Goal: Check status: Check status

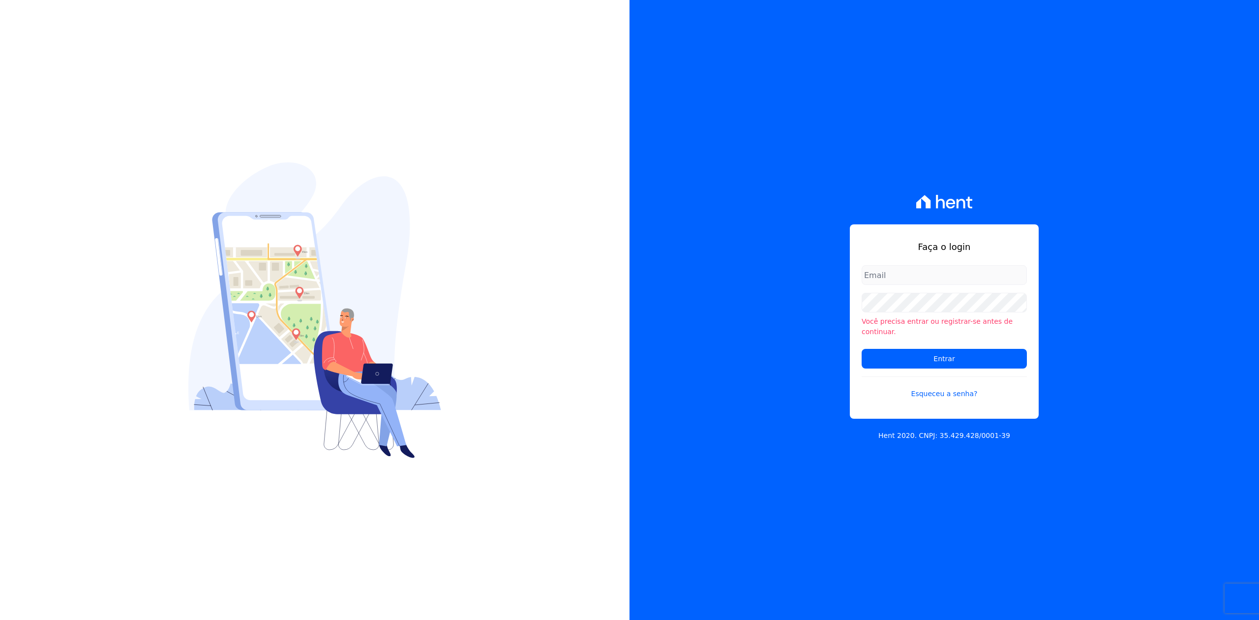
type input "[PERSON_NAME][EMAIL_ADDRESS][DOMAIN_NAME]"
drag, startPoint x: 1258, startPoint y: 284, endPoint x: 1245, endPoint y: 284, distance: 12.3
click at [1256, 284] on div "Faça o login [EMAIL_ADDRESS][DOMAIN_NAME] Você precisa entrar ou registrar-[PER…" at bounding box center [945, 310] width 630 height 620
click at [935, 349] on input "Entrar" at bounding box center [944, 359] width 165 height 20
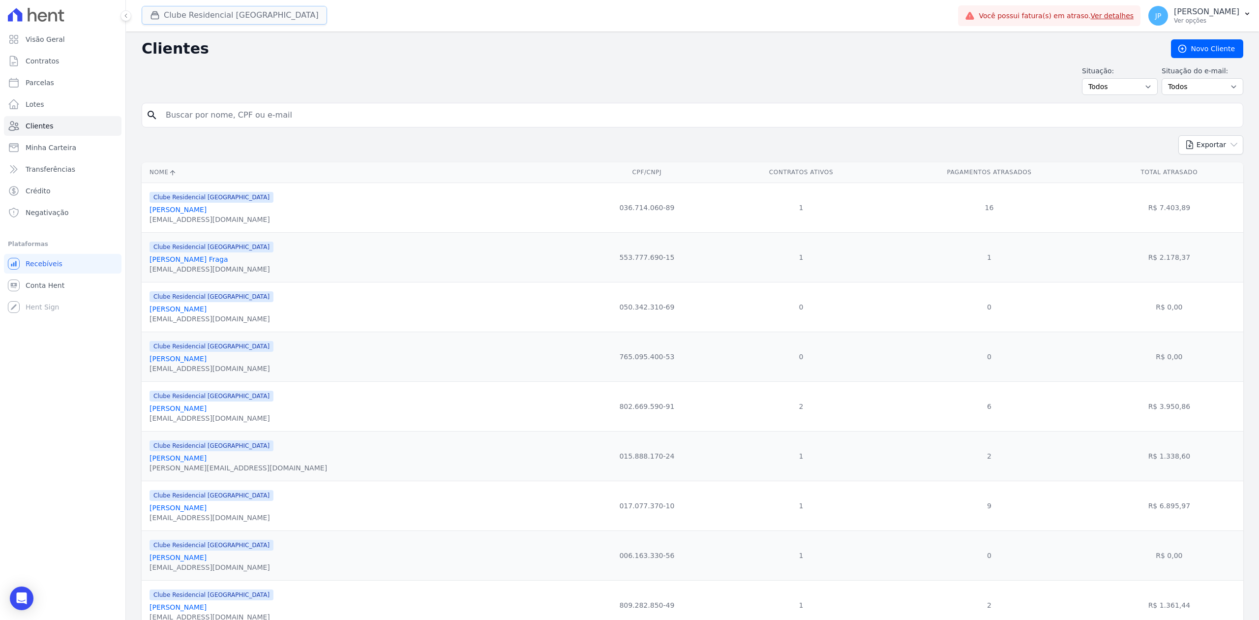
click at [145, 14] on button "Clube Residencial Saint Louis" at bounding box center [234, 15] width 185 height 19
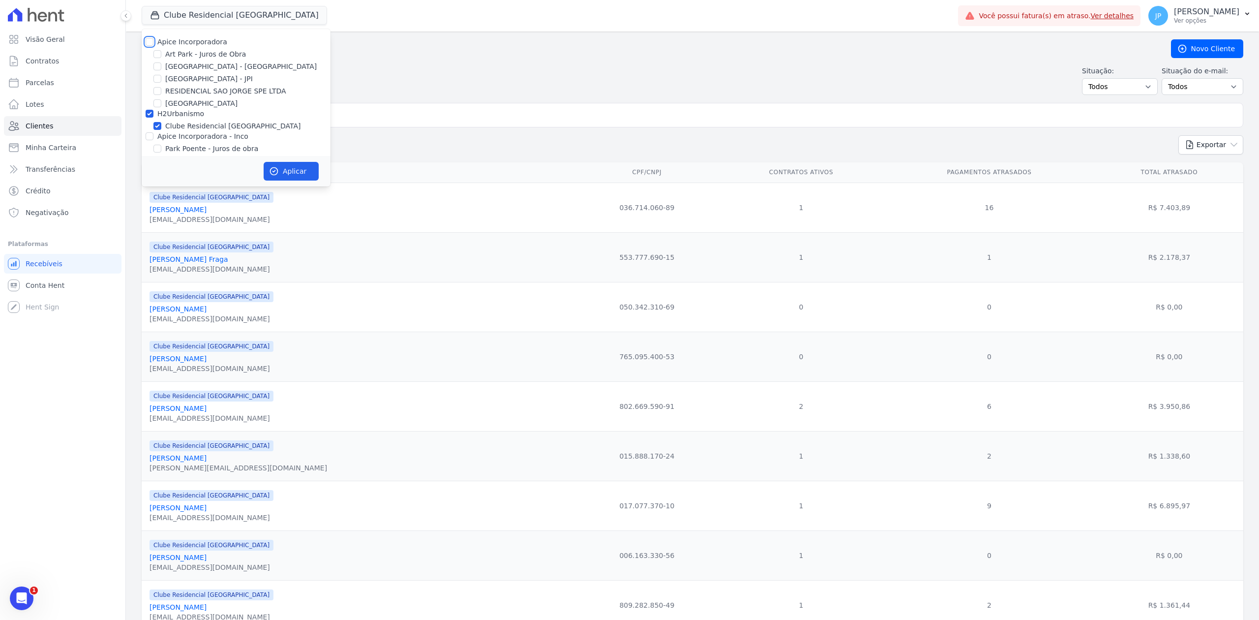
click at [147, 42] on input "Apice Incorporadora" at bounding box center [150, 42] width 8 height 8
checkbox input "true"
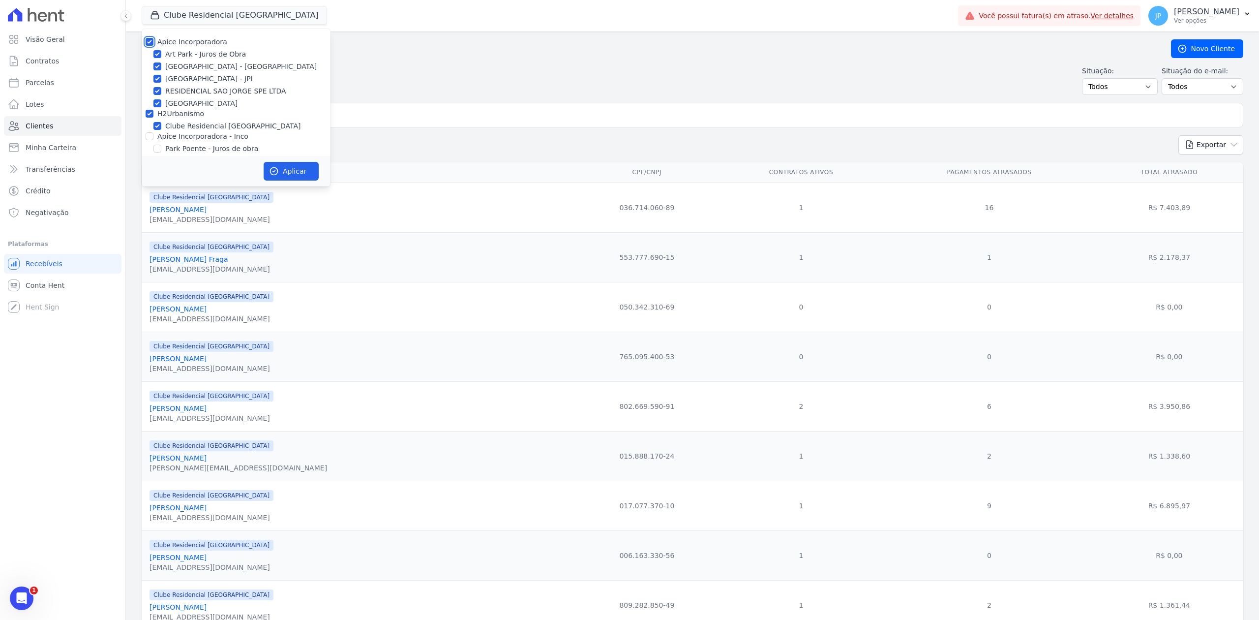
checkbox input "true"
click at [150, 135] on input "Apice Incorporadora - Inco" at bounding box center [150, 136] width 8 height 8
checkbox input "true"
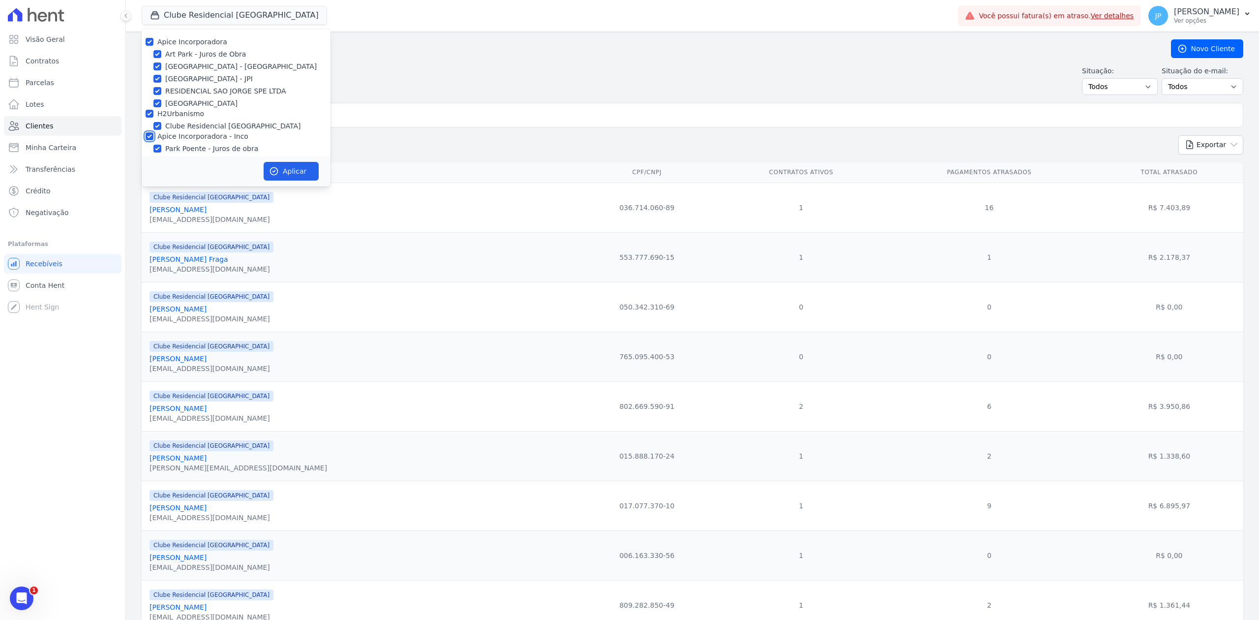
checkbox input "true"
click at [279, 168] on button "Aplicar" at bounding box center [291, 171] width 55 height 19
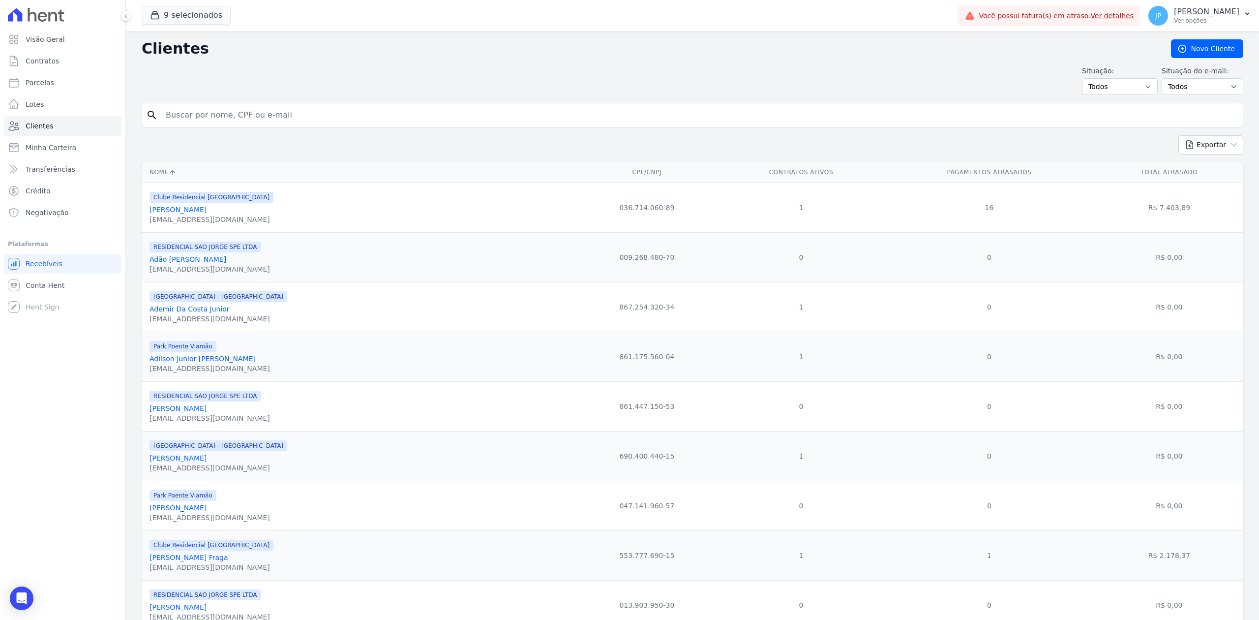
click at [260, 126] on div "search" at bounding box center [693, 115] width 1102 height 25
click at [274, 113] on input "search" at bounding box center [699, 115] width 1079 height 20
type input "pedro ribeiro"
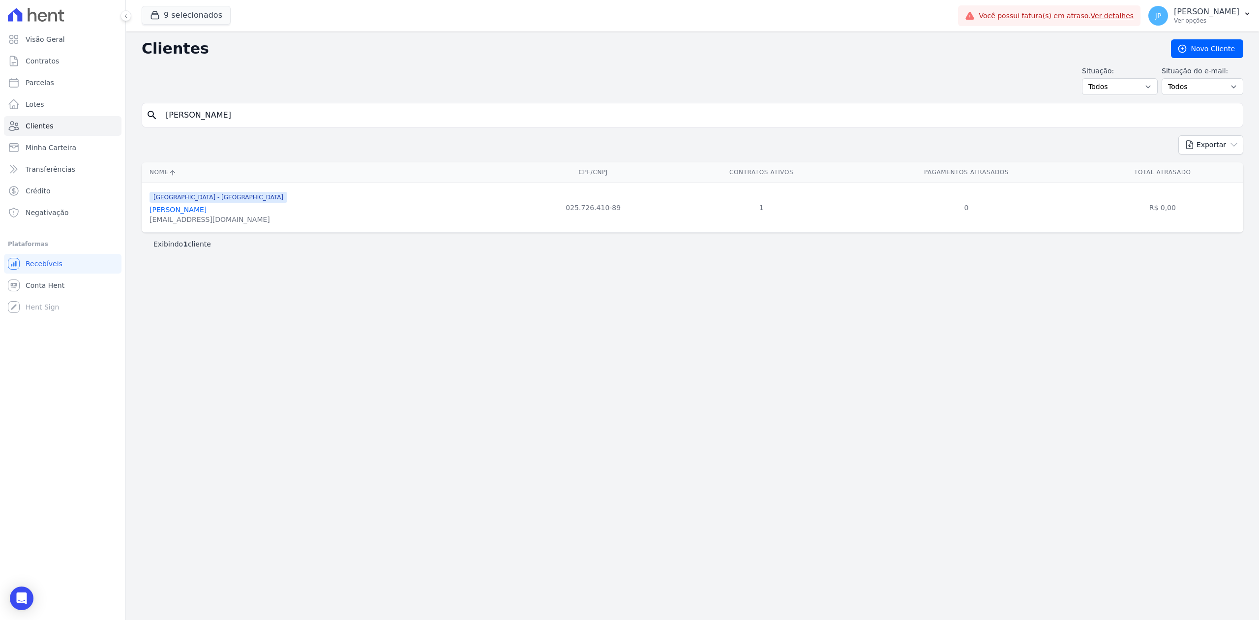
click at [189, 212] on link "Pedro Ribeiro Da Silva" at bounding box center [178, 210] width 57 height 8
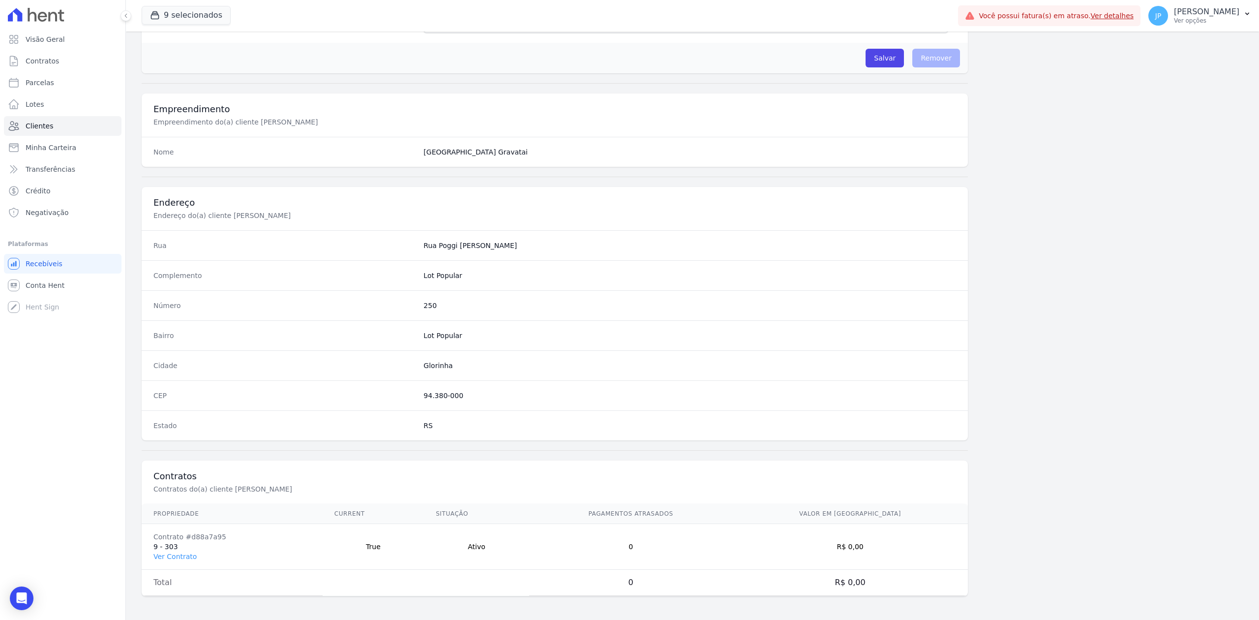
scroll to position [305, 0]
click at [167, 553] on link "Ver Contrato" at bounding box center [174, 556] width 43 height 8
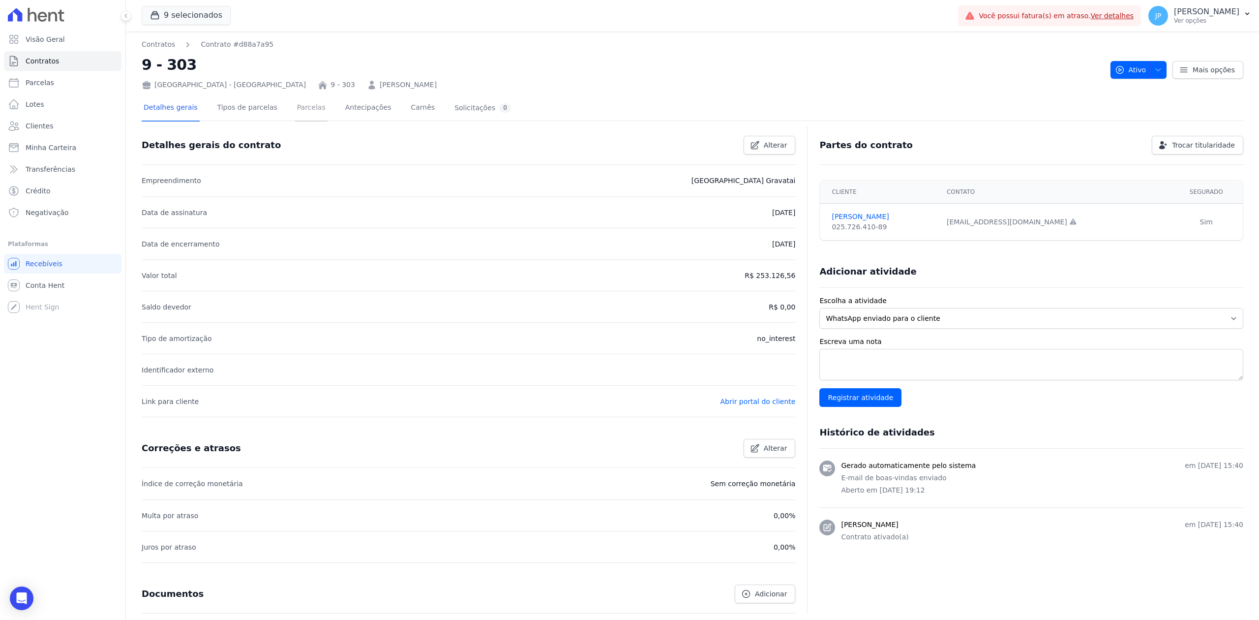
click at [299, 100] on link "Parcelas" at bounding box center [311, 108] width 32 height 26
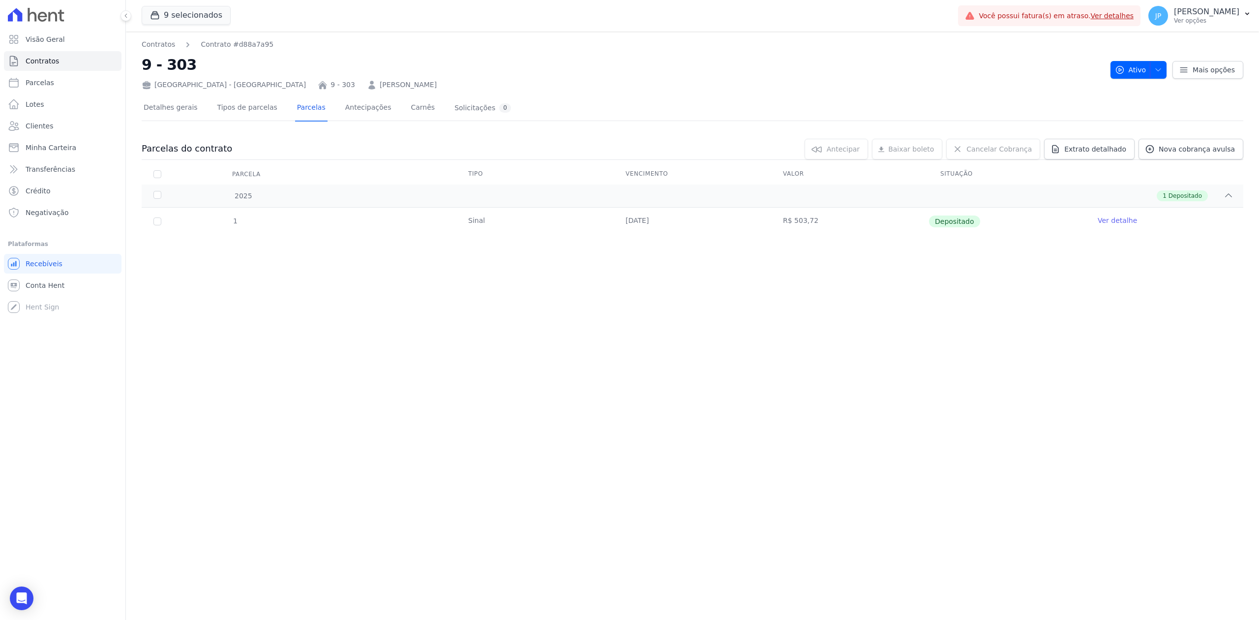
drag, startPoint x: 813, startPoint y: 216, endPoint x: 678, endPoint y: 237, distance: 136.3
click at [678, 235] on tr "1 Sinal 11/08/2025 R$ 503,72 Depositado Ver detalhe" at bounding box center [693, 222] width 1102 height 28
click at [709, 255] on div "Parcelas do contrato 0 selecionada(s) Antecipar Antecipar Renegociar Baixar bol…" at bounding box center [693, 193] width 1102 height 128
drag, startPoint x: 227, startPoint y: 222, endPoint x: 963, endPoint y: 228, distance: 735.8
click at [963, 228] on tr "1 Sinal 11/08/2025 R$ 503,72 Depositado Ver detalhe" at bounding box center [693, 222] width 1102 height 28
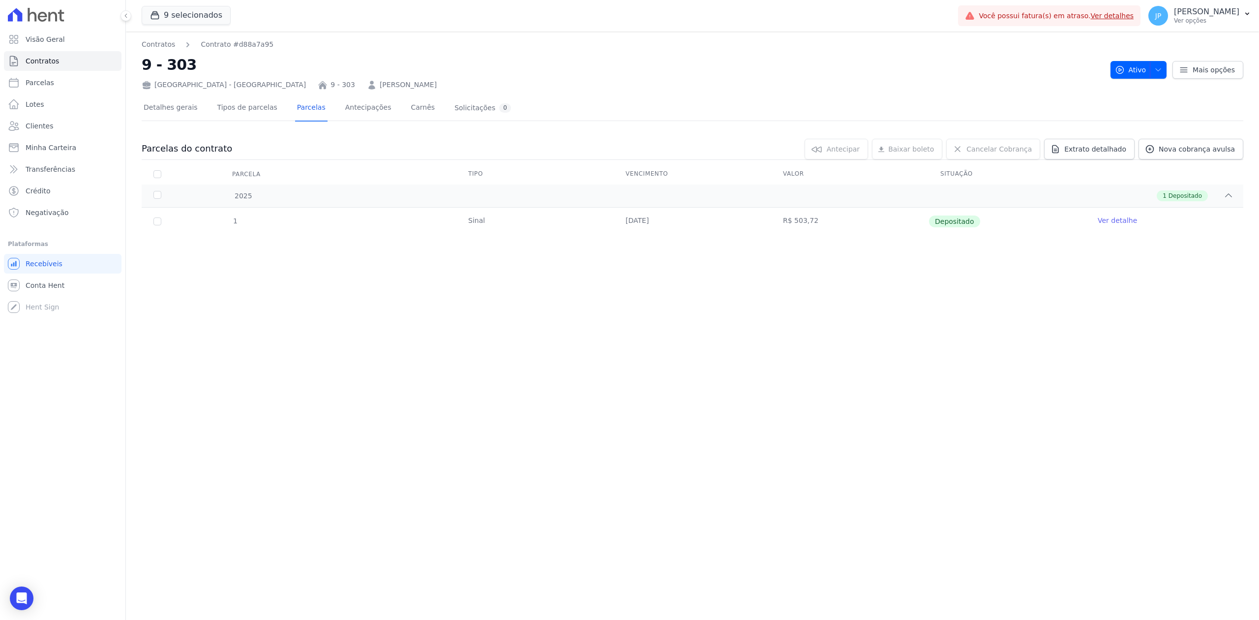
click at [909, 252] on div "Parcelas do contrato 0 selecionada(s) Antecipar Antecipar Renegociar Baixar bol…" at bounding box center [693, 193] width 1102 height 128
click at [423, 296] on div "Contratos Contrato #d88a7a95 9 - 303 Arty Park - Gravatai 9 - 303 Pedro Ribeiro…" at bounding box center [692, 325] width 1133 height 588
